Goal: Task Accomplishment & Management: Use online tool/utility

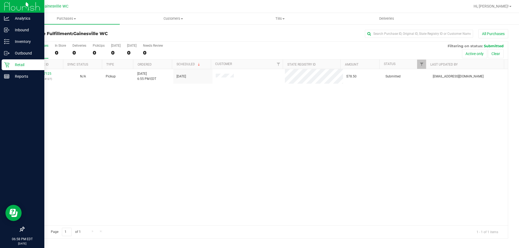
click at [11, 63] on p "Retail" at bounding box center [25, 65] width 32 height 6
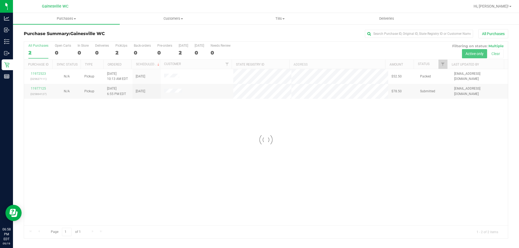
click at [40, 87] on div at bounding box center [266, 140] width 484 height 197
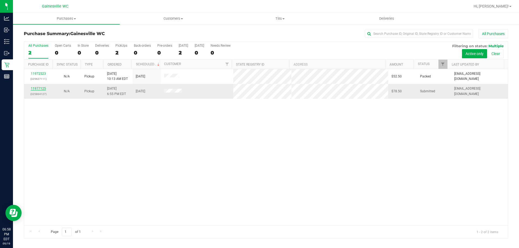
click at [39, 88] on link "11977125" at bounding box center [38, 89] width 15 height 4
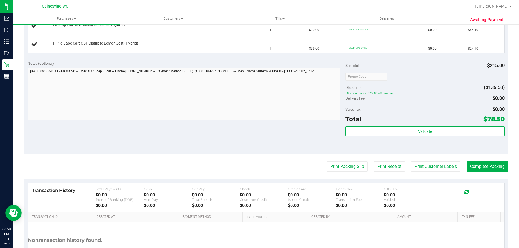
scroll to position [162, 0]
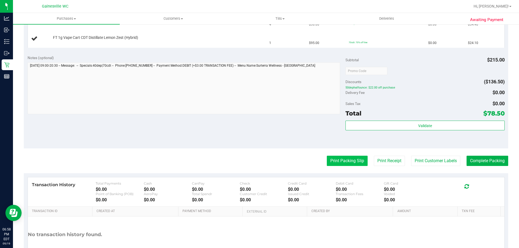
click at [341, 159] on button "Print Packing Slip" at bounding box center [347, 161] width 41 height 10
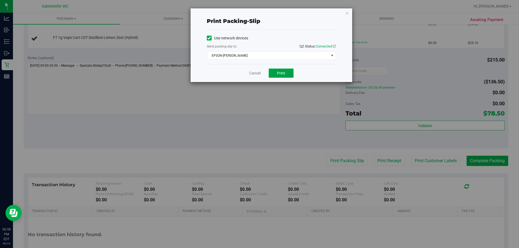
click at [279, 76] on button "Print" at bounding box center [281, 73] width 25 height 9
click at [255, 72] on link "Cancel" at bounding box center [254, 74] width 11 height 6
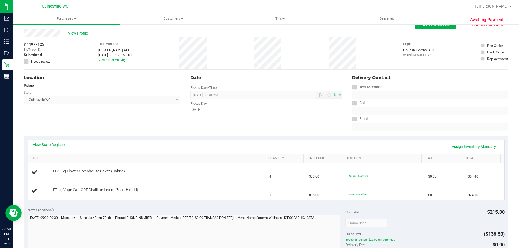
scroll to position [0, 0]
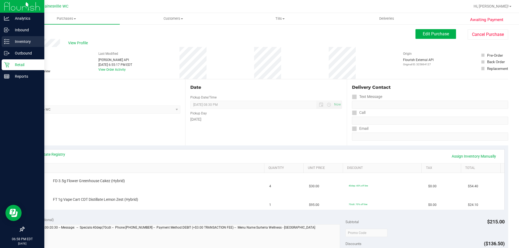
click at [25, 44] on p "Inventory" at bounding box center [25, 41] width 32 height 6
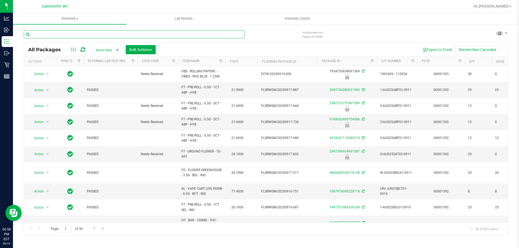
click at [84, 32] on input "text" at bounding box center [134, 34] width 221 height 8
type input "lemon zest"
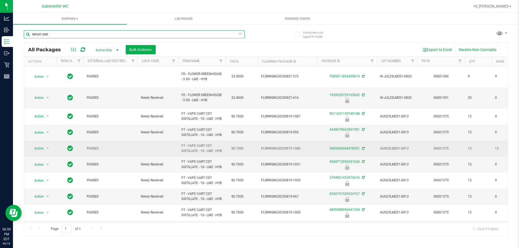
scroll to position [27, 0]
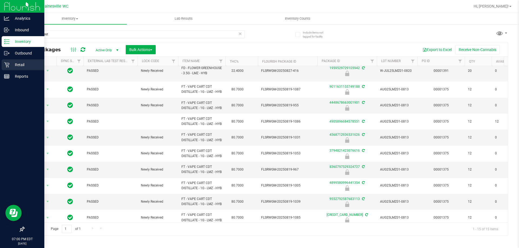
click at [20, 62] on p "Retail" at bounding box center [25, 65] width 32 height 6
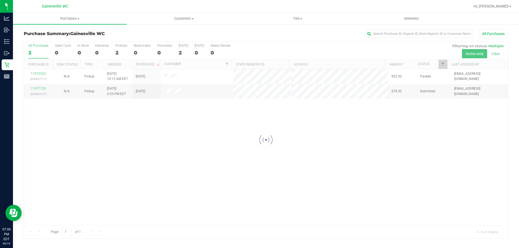
click at [40, 88] on div at bounding box center [266, 140] width 484 height 197
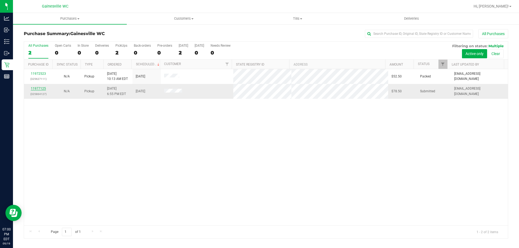
click at [39, 88] on link "11977125" at bounding box center [38, 89] width 15 height 4
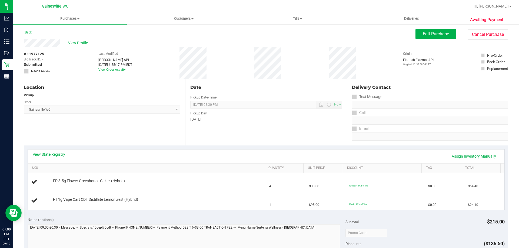
click at [229, 138] on div "Date Pickup Date/Time 09/19/2025 Now 09/19/2025 08:30 PM Now Pickup Day Friday" at bounding box center [265, 112] width 161 height 66
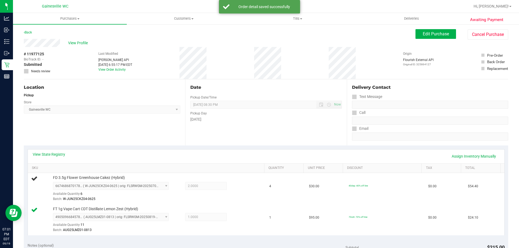
click at [151, 156] on div "View State Registry Assign Inventory Manually" at bounding box center [266, 156] width 467 height 9
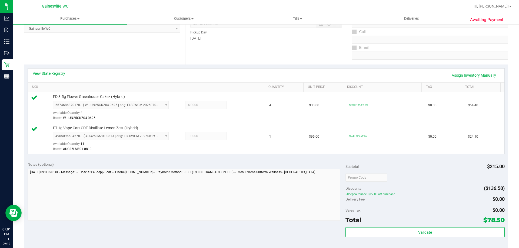
scroll to position [189, 0]
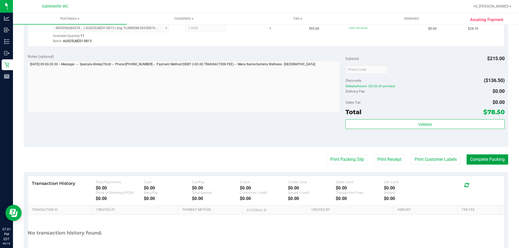
click at [494, 162] on button "Complete Packing" at bounding box center [487, 160] width 42 height 10
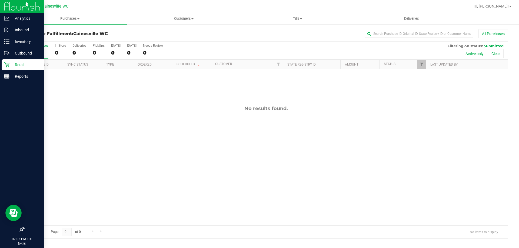
click at [19, 63] on p "Retail" at bounding box center [25, 65] width 32 height 6
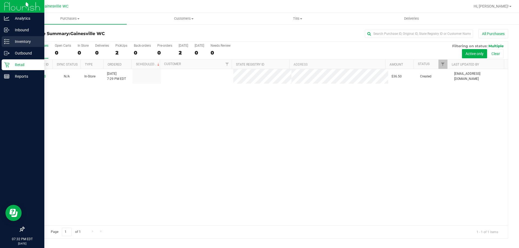
click at [13, 45] on div "Inventory" at bounding box center [23, 41] width 43 height 11
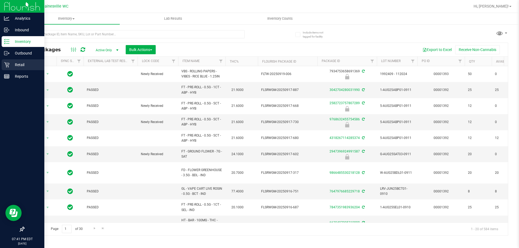
click at [22, 63] on p "Retail" at bounding box center [25, 65] width 32 height 6
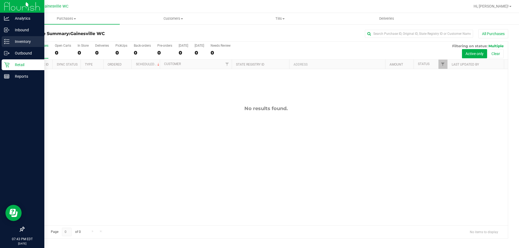
click at [5, 43] on icon at bounding box center [6, 41] width 5 height 5
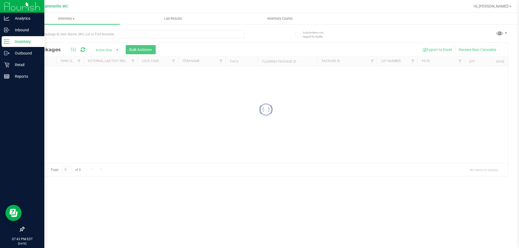
click at [32, 39] on p "Inventory" at bounding box center [25, 41] width 32 height 6
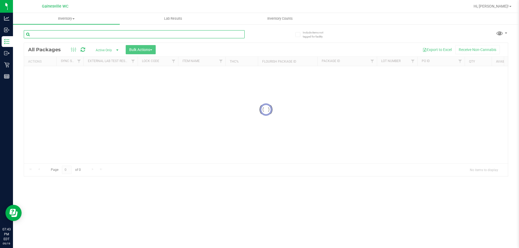
click at [103, 32] on input "text" at bounding box center [134, 34] width 221 height 8
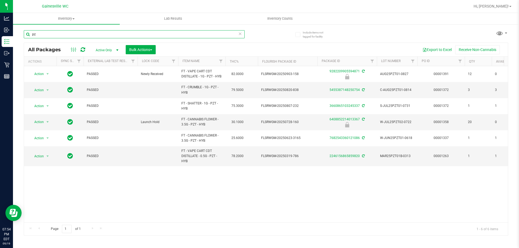
type input "p"
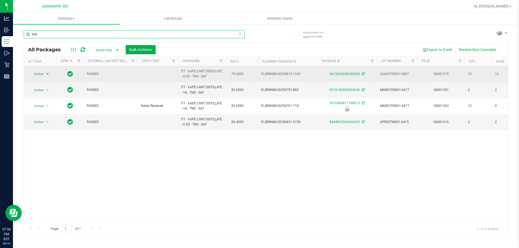
type input "tnd"
click at [42, 72] on span "Action" at bounding box center [36, 74] width 15 height 8
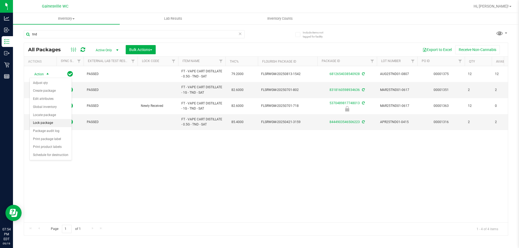
click at [46, 124] on li "Lock package" at bounding box center [51, 123] width 42 height 8
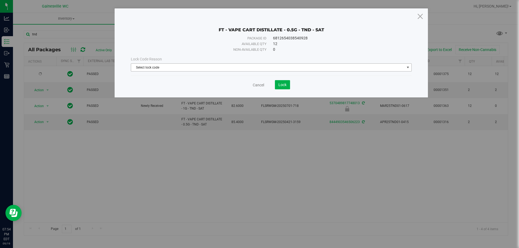
click at [253, 63] on span "Select lock code" at bounding box center [271, 67] width 281 height 8
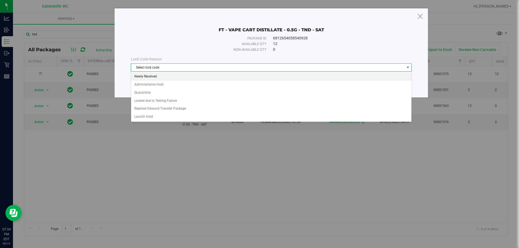
click at [156, 77] on li "Newly Received" at bounding box center [271, 77] width 280 height 8
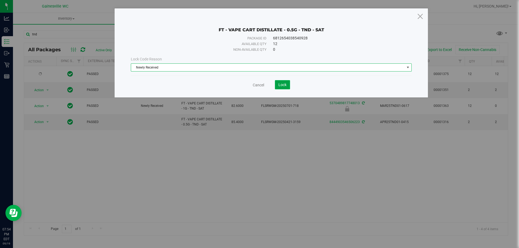
click at [283, 85] on span "Lock" at bounding box center [282, 85] width 8 height 4
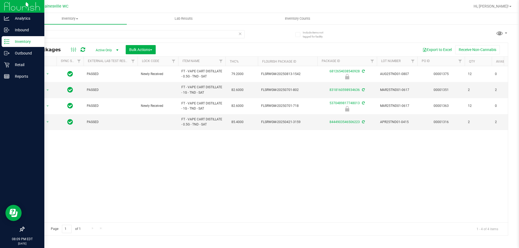
click at [28, 43] on p "Inventory" at bounding box center [25, 41] width 32 height 6
click at [16, 40] on p "Inventory" at bounding box center [25, 41] width 32 height 6
click at [28, 41] on p "Inventory" at bounding box center [25, 41] width 32 height 6
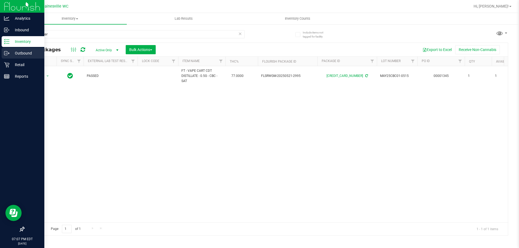
click at [0, 56] on div "Analytics Inbound Inventory Outbound Retail Reports 07:07 PM EDT [DATE] 09/19 G…" at bounding box center [259, 124] width 519 height 248
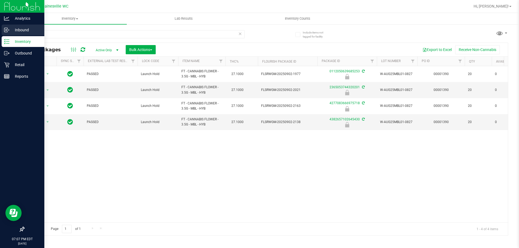
drag, startPoint x: 84, startPoint y: 36, endPoint x: 0, endPoint y: 27, distance: 84.8
click at [0, 27] on div "Analytics Inbound Inventory Outbound Retail Reports 07:07 PM EDT [DATE] 09/19 G…" at bounding box center [259, 124] width 519 height 248
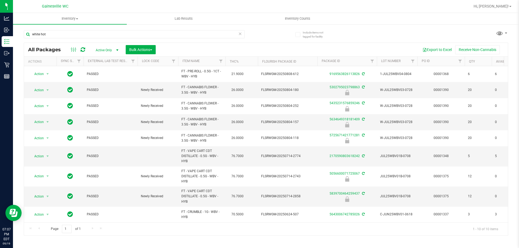
type input "white hot"
click at [262, 43] on div "All Packages Active Only Active Only Lab Samples Locked All External Internal B…" at bounding box center [266, 50] width 484 height 14
click at [497, 7] on span "Hi, [PERSON_NAME]!" at bounding box center [490, 6] width 35 height 4
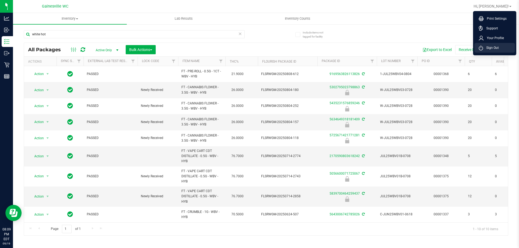
click at [490, 46] on span "Sign Out" at bounding box center [491, 47] width 16 height 5
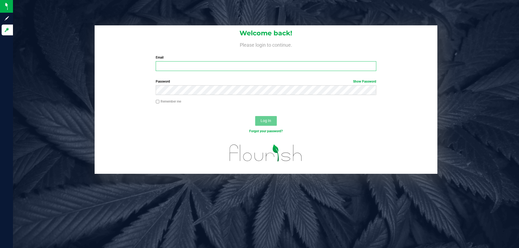
click at [174, 64] on input "Email" at bounding box center [266, 66] width 220 height 10
type input "[EMAIL_ADDRESS][DOMAIN_NAME]"
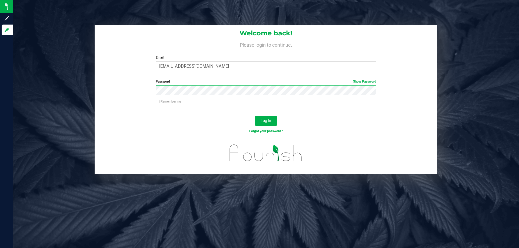
click at [255, 116] on button "Log In" at bounding box center [266, 121] width 22 height 10
